Goal: Task Accomplishment & Management: Complete application form

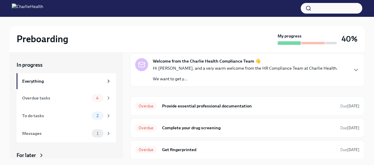
scroll to position [22, 0]
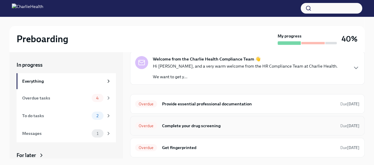
click at [191, 124] on h6 "Complete your drug screening" at bounding box center [249, 126] width 174 height 6
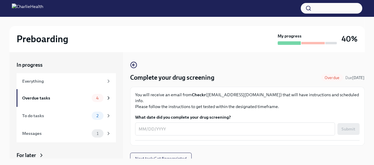
scroll to position [10, 0]
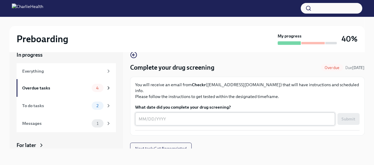
click at [188, 116] on textarea "What date did you complete your drug screening?" at bounding box center [234, 118] width 193 height 7
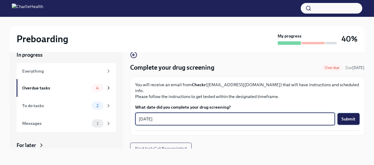
type textarea "[DATE]"
click at [345, 116] on span "Submit" at bounding box center [348, 119] width 14 height 6
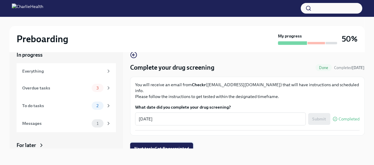
click at [170, 146] on span "Next task : Get fingerprinted" at bounding box center [161, 149] width 55 height 6
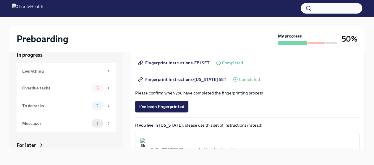
scroll to position [102, 0]
click at [172, 106] on span "I've been fingerprinted" at bounding box center [161, 106] width 45 height 6
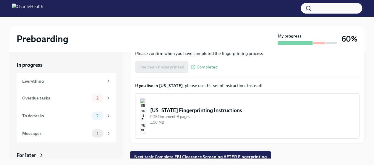
scroll to position [155, 0]
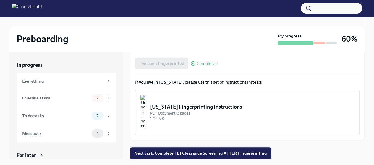
click at [182, 155] on span "Next task : Complete FBI Clearance Screening AFTER Fingerprinting" at bounding box center [200, 153] width 132 height 6
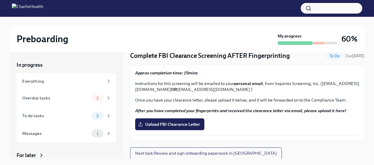
scroll to position [10, 0]
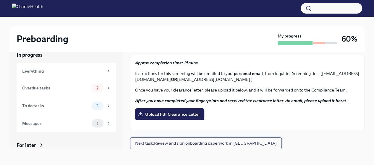
click at [227, 144] on span "Next task : Review and sign onboarding paperwork in [GEOGRAPHIC_DATA]" at bounding box center [205, 143] width 141 height 6
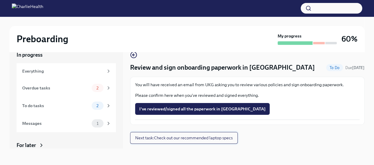
click at [183, 138] on span "Next task : Check out our recommended laptop specs" at bounding box center [183, 138] width 97 height 6
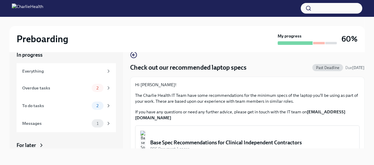
scroll to position [21, 0]
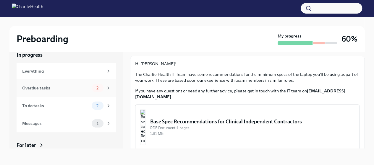
click at [70, 92] on div "Overdue tasks 2" at bounding box center [66, 88] width 99 height 18
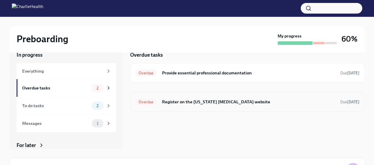
click at [255, 101] on h6 "Register on the [US_STATE] [MEDICAL_DATA] website" at bounding box center [249, 102] width 174 height 6
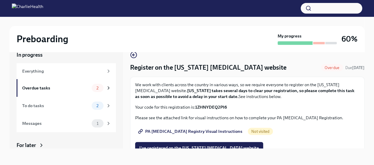
scroll to position [34, 0]
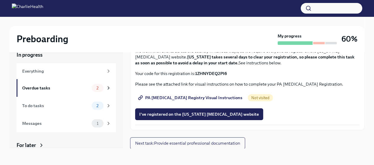
click at [216, 98] on span "PA [MEDICAL_DATA] Registry Visual Instructions" at bounding box center [190, 98] width 103 height 6
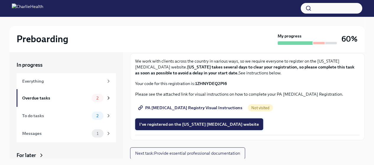
click at [190, 125] on span "I've registered on the [US_STATE] [MEDICAL_DATA] website" at bounding box center [199, 124] width 120 height 6
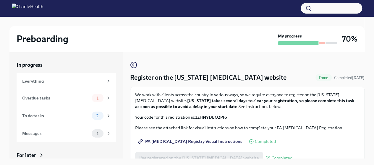
scroll to position [34, 0]
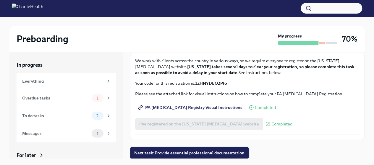
click at [190, 152] on span "Next task : Provide essential professional documentation" at bounding box center [189, 153] width 110 height 6
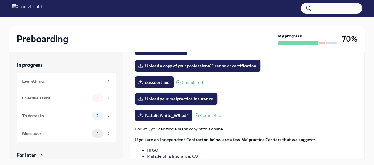
scroll to position [154, 0]
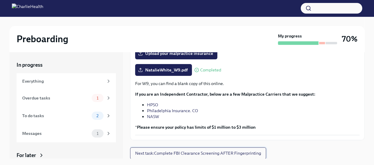
click at [177, 153] on span "Next task : Complete FBI Clearance Screening AFTER Fingerprinting" at bounding box center [198, 153] width 126 height 6
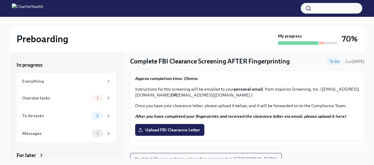
scroll to position [22, 0]
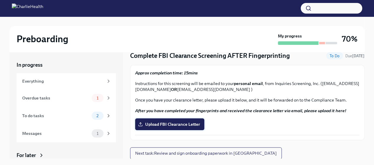
click at [170, 122] on span "Upload FBI Clearance Letter" at bounding box center [169, 124] width 61 height 6
click at [0, 0] on input "Upload FBI Clearance Letter" at bounding box center [0, 0] width 0 height 0
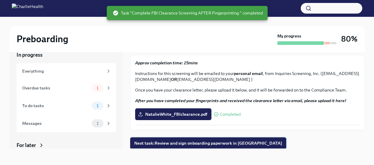
click at [216, 141] on span "Next task : Review and sign onboarding paperwork in [GEOGRAPHIC_DATA]" at bounding box center [208, 143] width 148 height 6
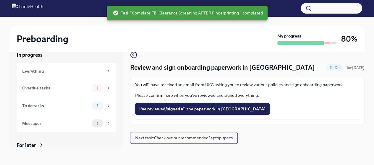
click at [193, 111] on span "I've reviewed/signed all the paperwork in [GEOGRAPHIC_DATA]" at bounding box center [202, 109] width 126 height 6
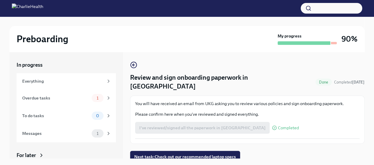
scroll to position [10, 0]
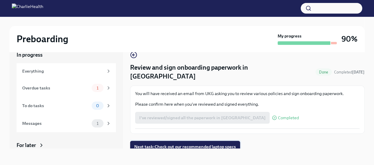
click at [195, 144] on span "Next task : Check out our recommended laptop specs" at bounding box center [185, 147] width 102 height 6
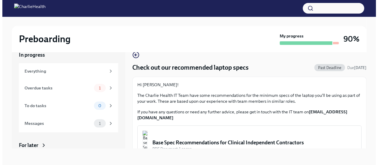
scroll to position [14, 0]
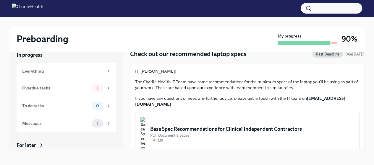
click at [192, 125] on div "Base Spec Recommendations for Clinical Independent Contractors" at bounding box center [252, 128] width 204 height 7
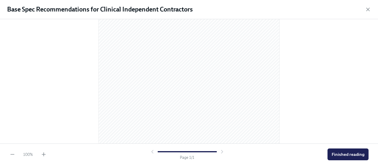
scroll to position [119, 0]
click at [353, 157] on span "Finished reading" at bounding box center [348, 154] width 33 height 6
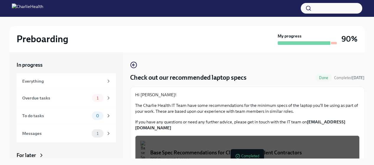
scroll to position [21, 0]
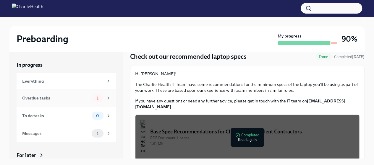
click at [65, 99] on div "Overdue tasks" at bounding box center [55, 98] width 67 height 6
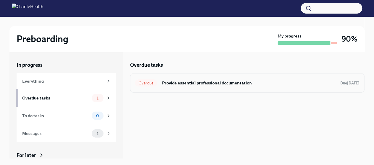
click at [167, 84] on h6 "Provide essential professional documentation" at bounding box center [249, 83] width 174 height 6
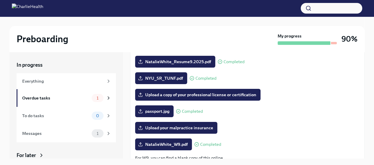
scroll to position [80, 0]
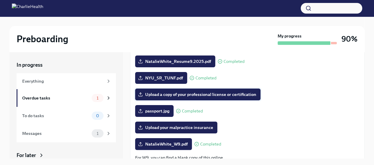
click at [175, 94] on span "Upload a copy of your professional license or certification" at bounding box center [197, 95] width 117 height 6
click at [0, 0] on input "Upload a copy of your professional license or certification" at bounding box center [0, 0] width 0 height 0
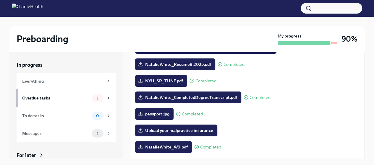
scroll to position [77, 0]
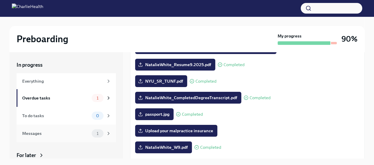
click at [76, 134] on div "Messages" at bounding box center [55, 133] width 67 height 6
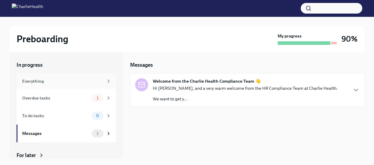
click at [77, 81] on div "Everything" at bounding box center [62, 81] width 81 height 6
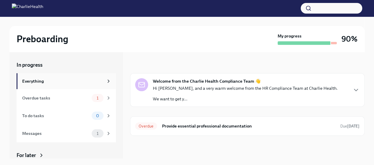
click at [96, 81] on div "Everything" at bounding box center [62, 81] width 81 height 6
